Goal: Check status

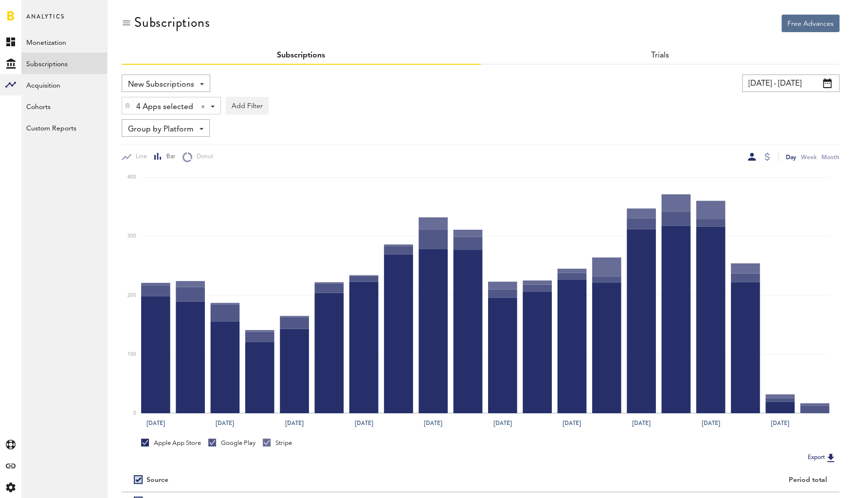
click at [785, 90] on input "[DATE] - [DATE]" at bounding box center [790, 83] width 97 height 18
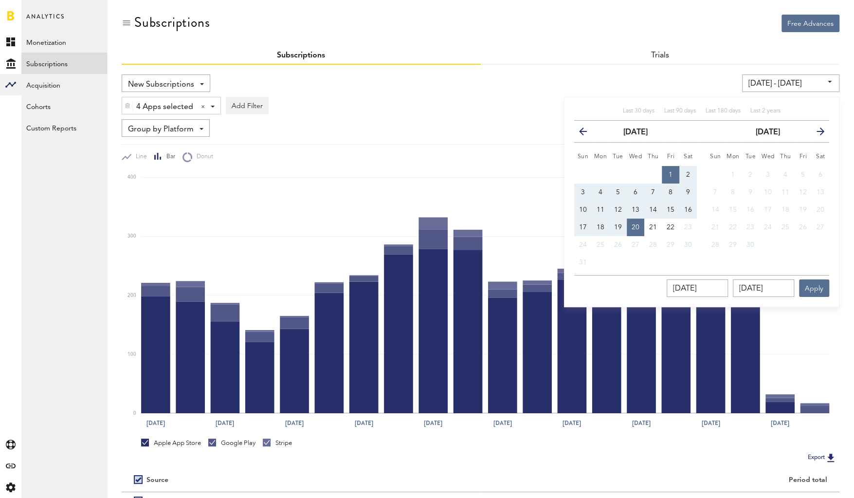
click at [673, 170] on button "1" at bounding box center [671, 175] width 18 height 18
type input "[DATE] - [DATE]"
type input "[DATE]"
click at [672, 225] on span "22" at bounding box center [671, 227] width 8 height 7
type input "[DATE] - [DATE]"
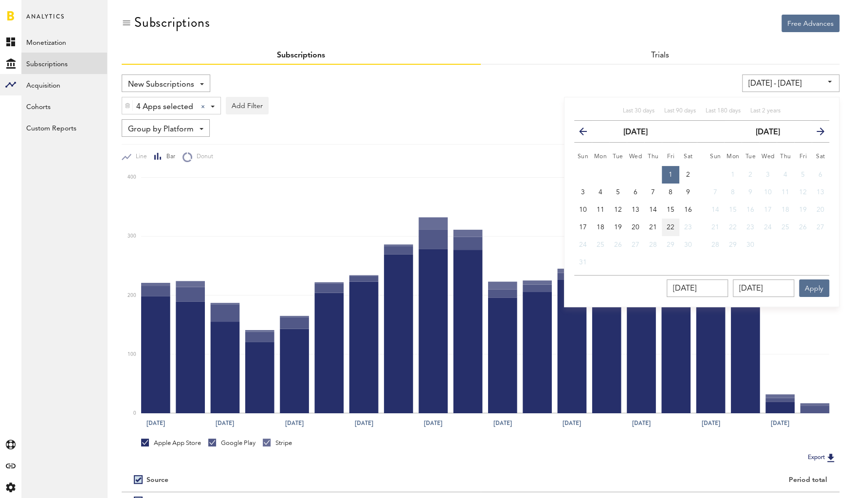
type input "[DATE]"
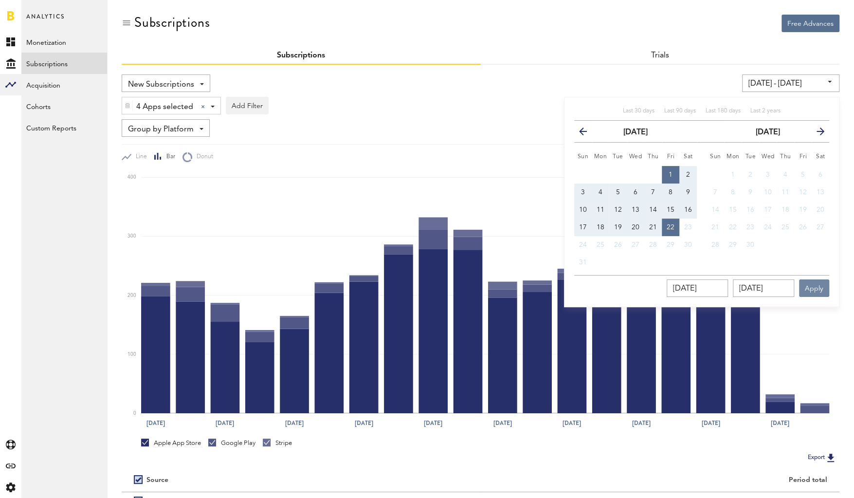
drag, startPoint x: 809, startPoint y: 284, endPoint x: 797, endPoint y: 279, distance: 12.7
click at [809, 284] on button "Apply" at bounding box center [814, 288] width 30 height 18
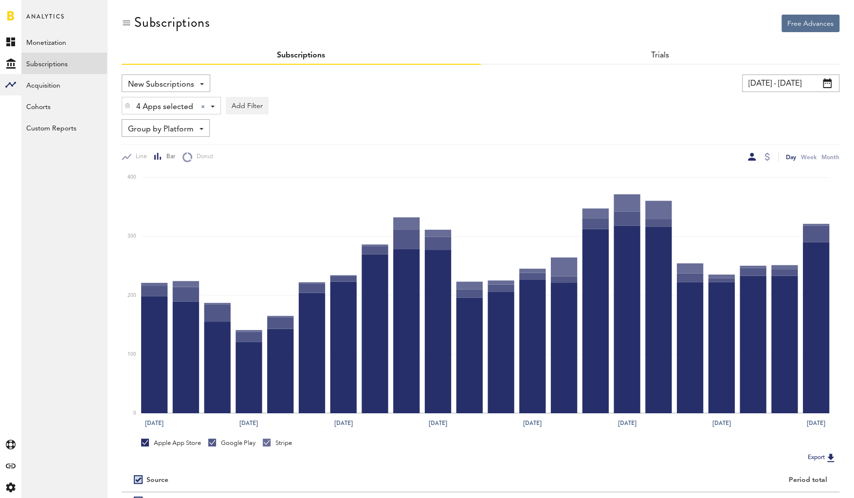
click at [776, 83] on input "[DATE] - [DATE]" at bounding box center [790, 83] width 97 height 18
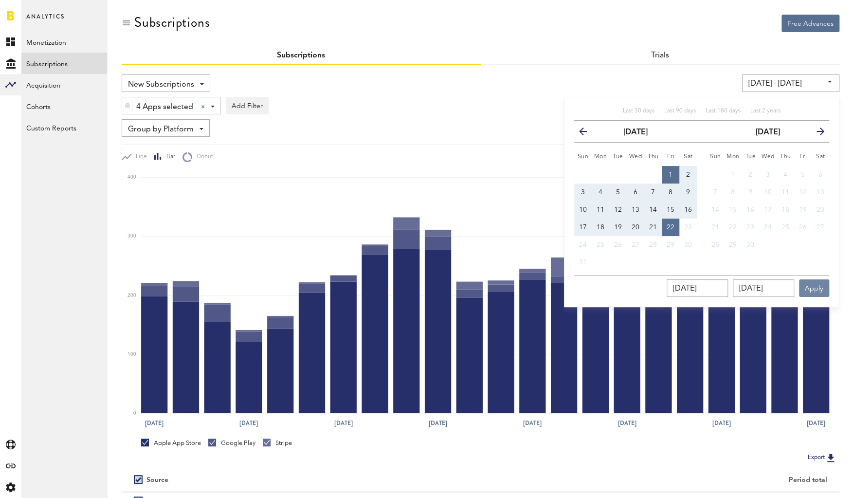
click at [819, 291] on button "Apply" at bounding box center [814, 288] width 30 height 18
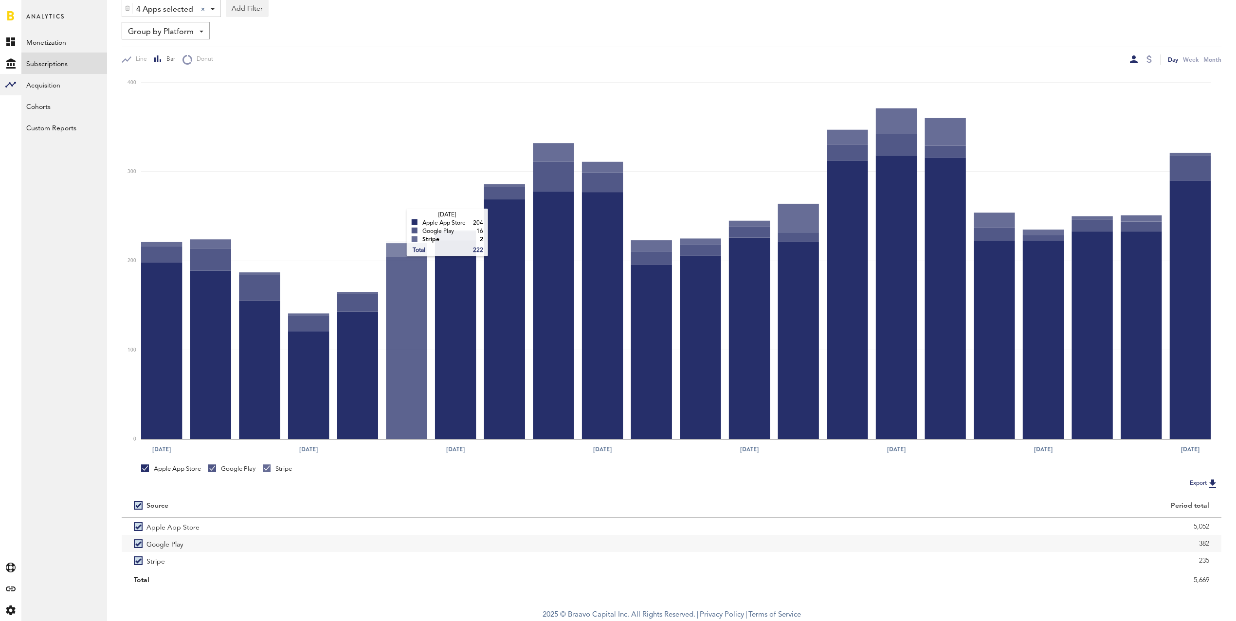
scroll to position [98, 0]
